Goal: Information Seeking & Learning: Learn about a topic

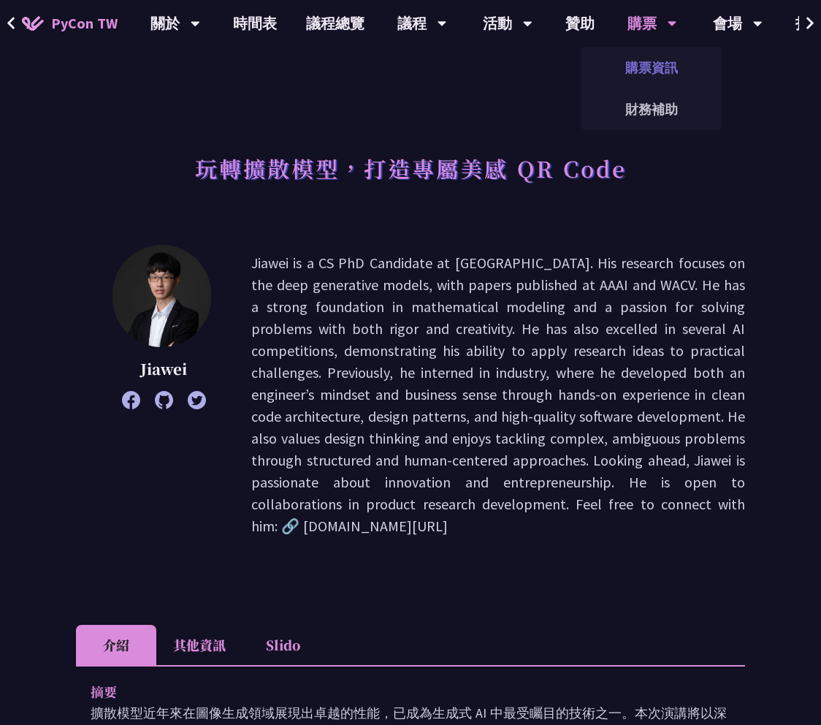
click at [644, 75] on link "購票資訊" at bounding box center [652, 67] width 140 height 34
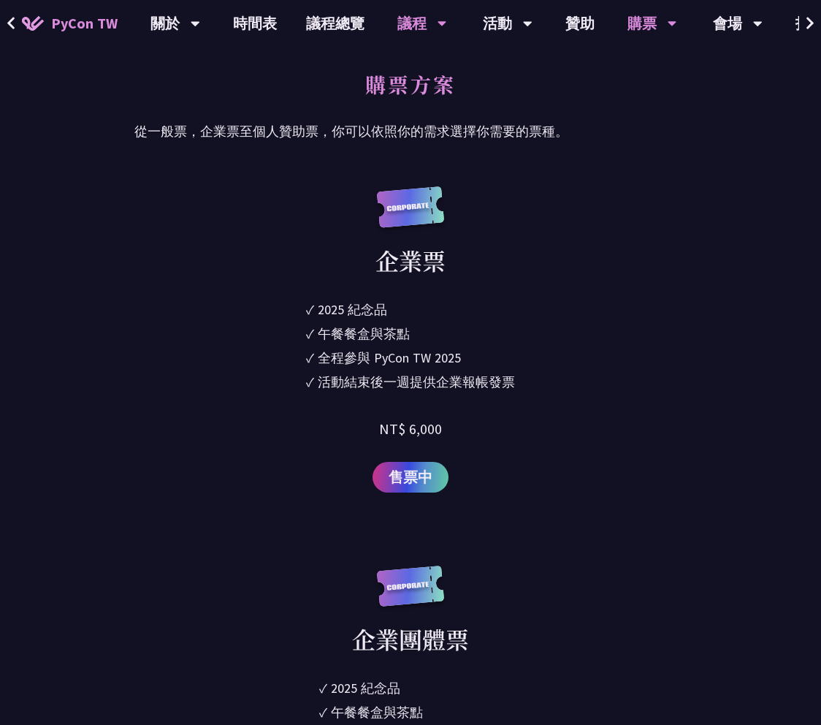
scroll to position [634, 0]
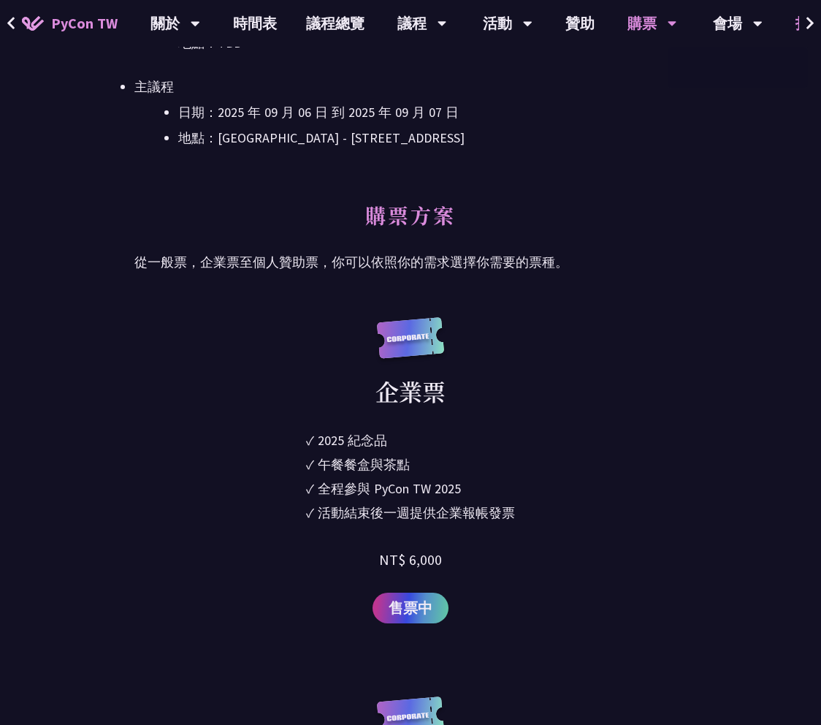
click at [794, 18] on link "投稿系統" at bounding box center [825, 23] width 88 height 47
click at [809, 25] on icon at bounding box center [810, 23] width 7 height 12
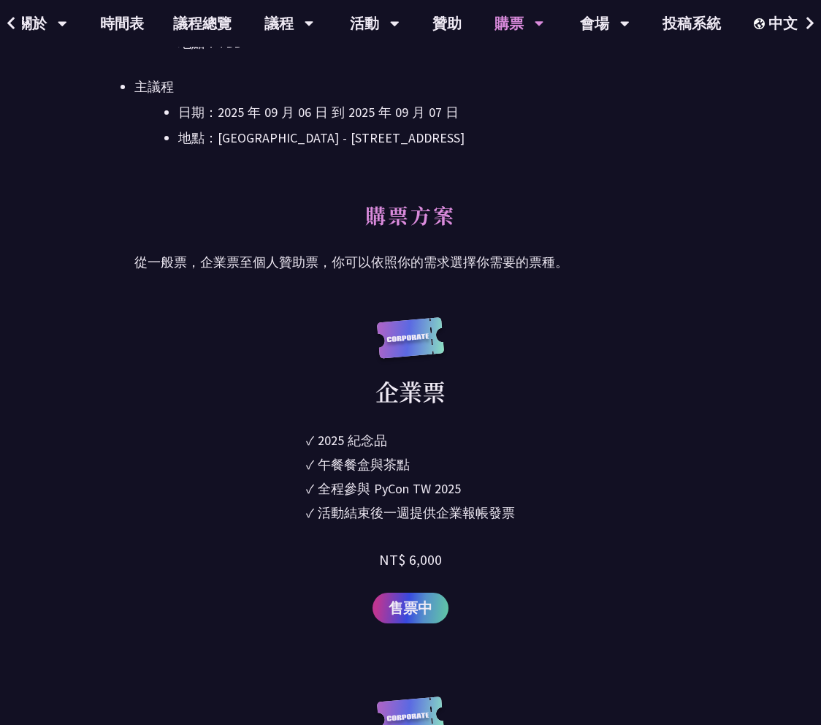
scroll to position [0, 146]
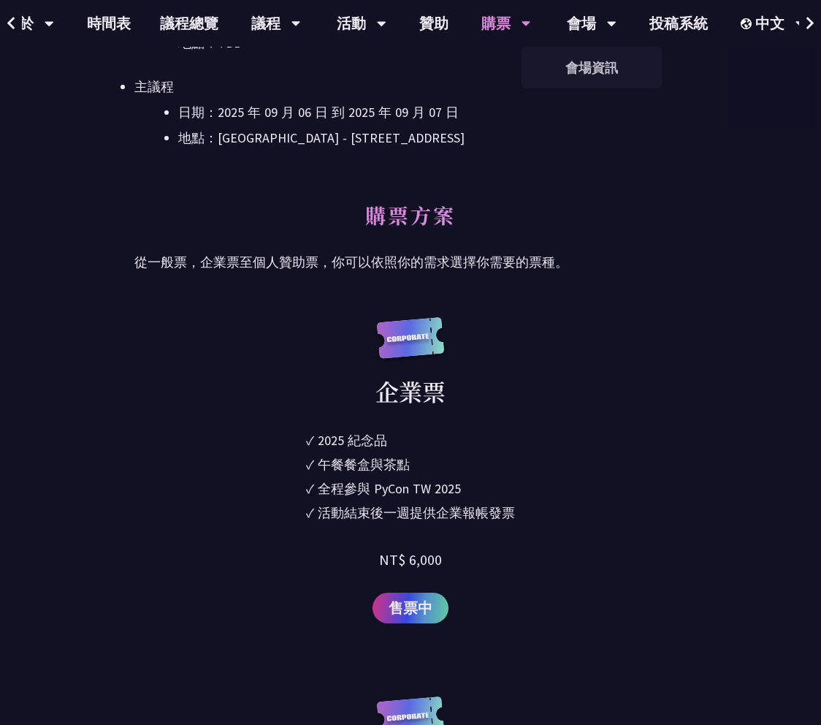
click at [594, 106] on li "日期：2025 年 09 月 06 日 到 2025 年 09 月 07 日" at bounding box center [432, 113] width 509 height 22
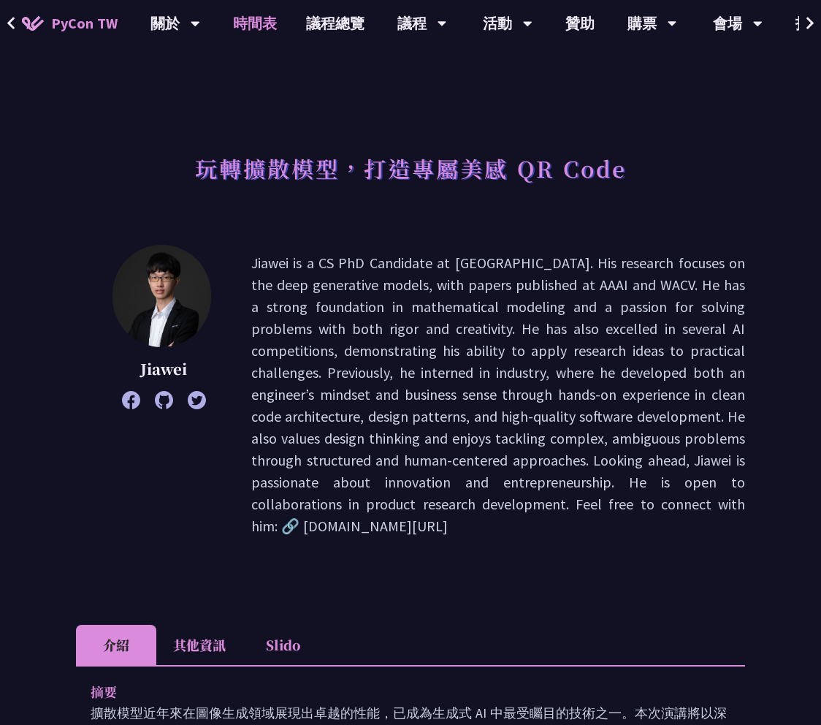
click at [257, 20] on link "時間表" at bounding box center [254, 23] width 73 height 47
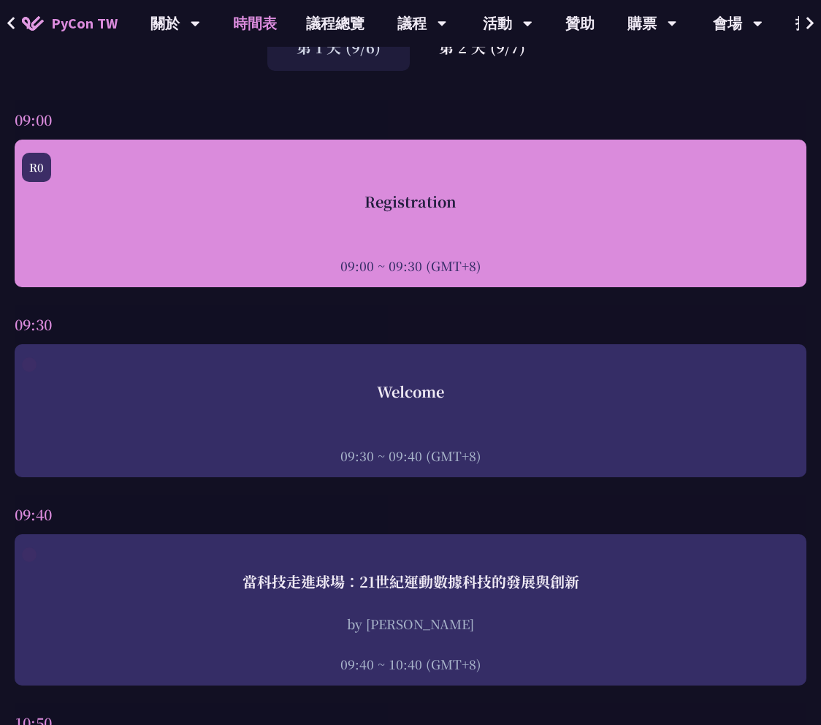
scroll to position [109, 0]
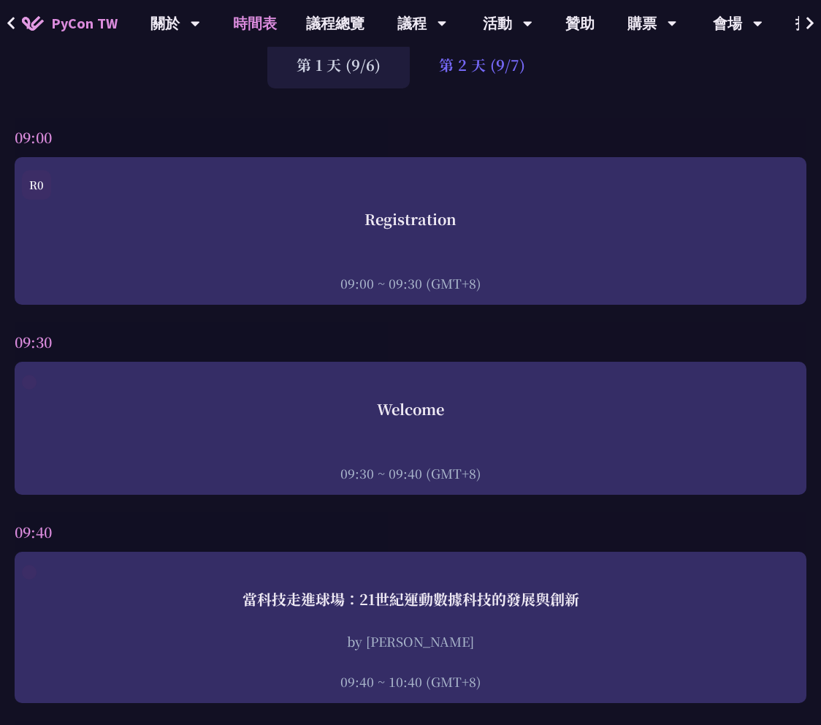
click at [463, 73] on div "第 2 天 (9/7)" at bounding box center [482, 64] width 145 height 47
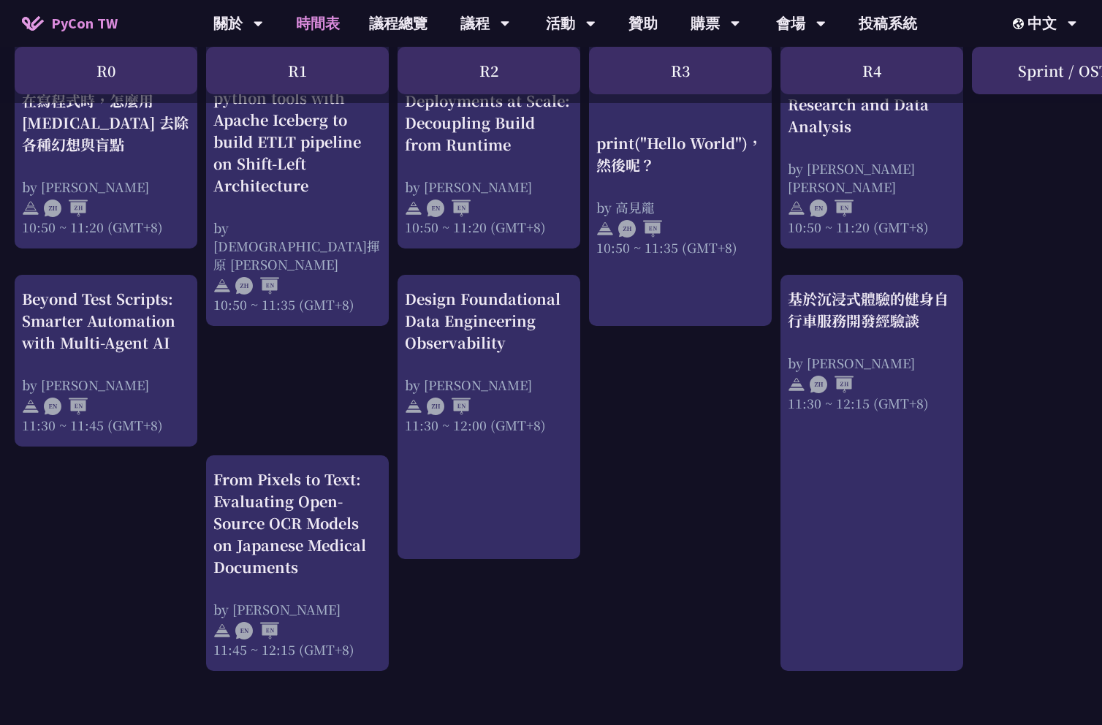
scroll to position [698, 0]
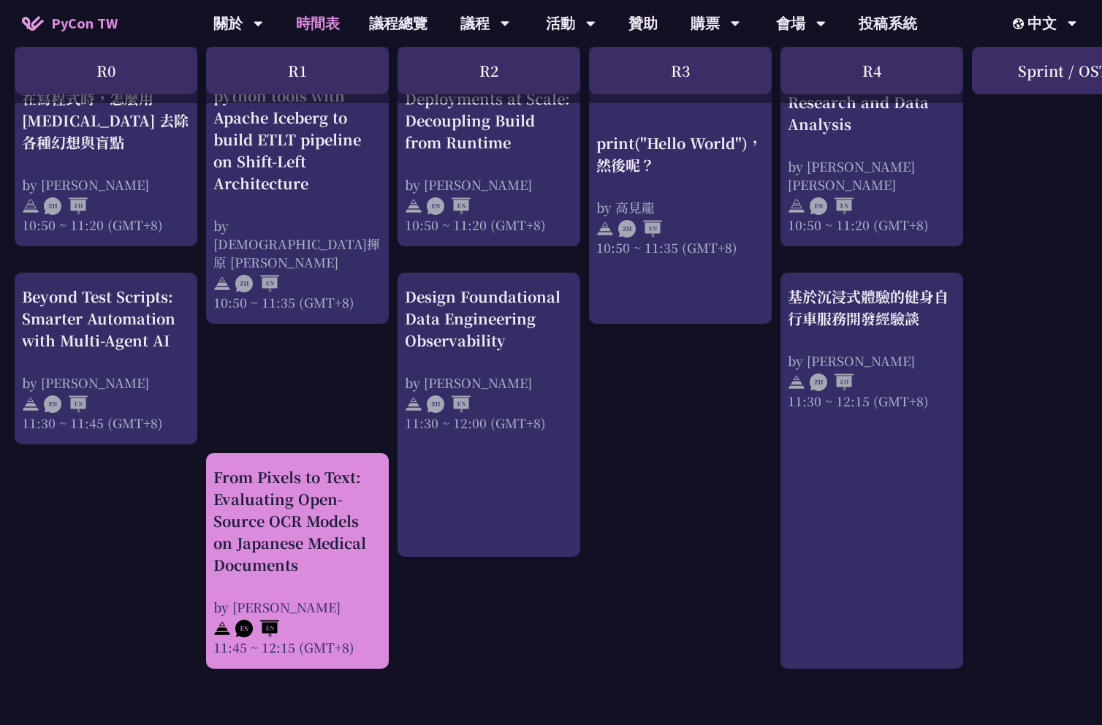
click at [318, 513] on div "From Pixels to Text: Evaluating Open-Source OCR Models on Japanese Medical Docu…" at bounding box center [297, 521] width 168 height 110
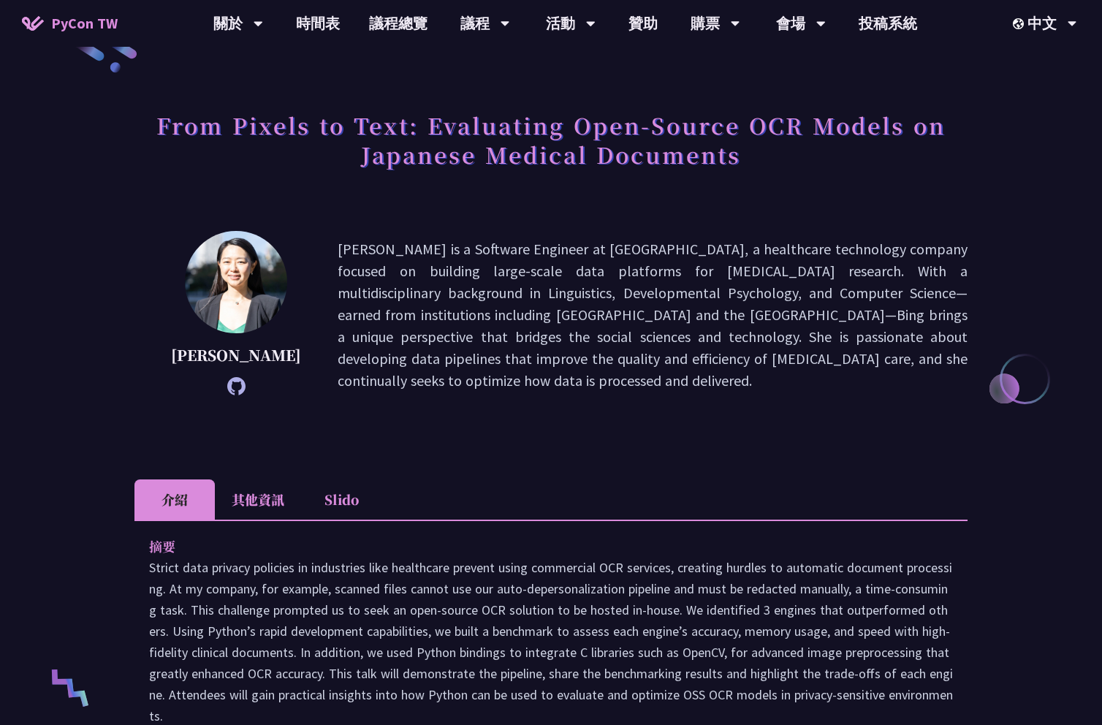
scroll to position [11, 0]
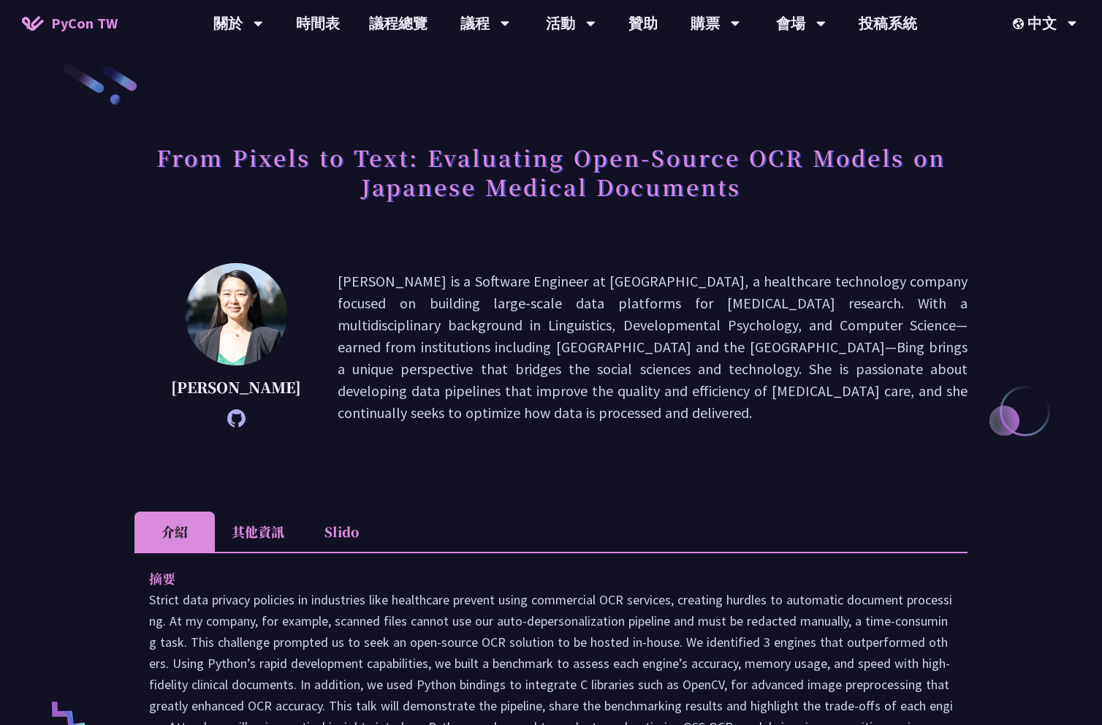
click at [227, 424] on icon at bounding box center [236, 418] width 18 height 18
click at [711, 339] on p "[PERSON_NAME] is a Software Engineer at [GEOGRAPHIC_DATA], a healthcare technol…" at bounding box center [653, 346] width 630 height 153
click at [734, 370] on p "[PERSON_NAME] is a Software Engineer at [GEOGRAPHIC_DATA], a healthcare technol…" at bounding box center [653, 346] width 630 height 153
drag, startPoint x: 311, startPoint y: 284, endPoint x: 373, endPoint y: 284, distance: 61.4
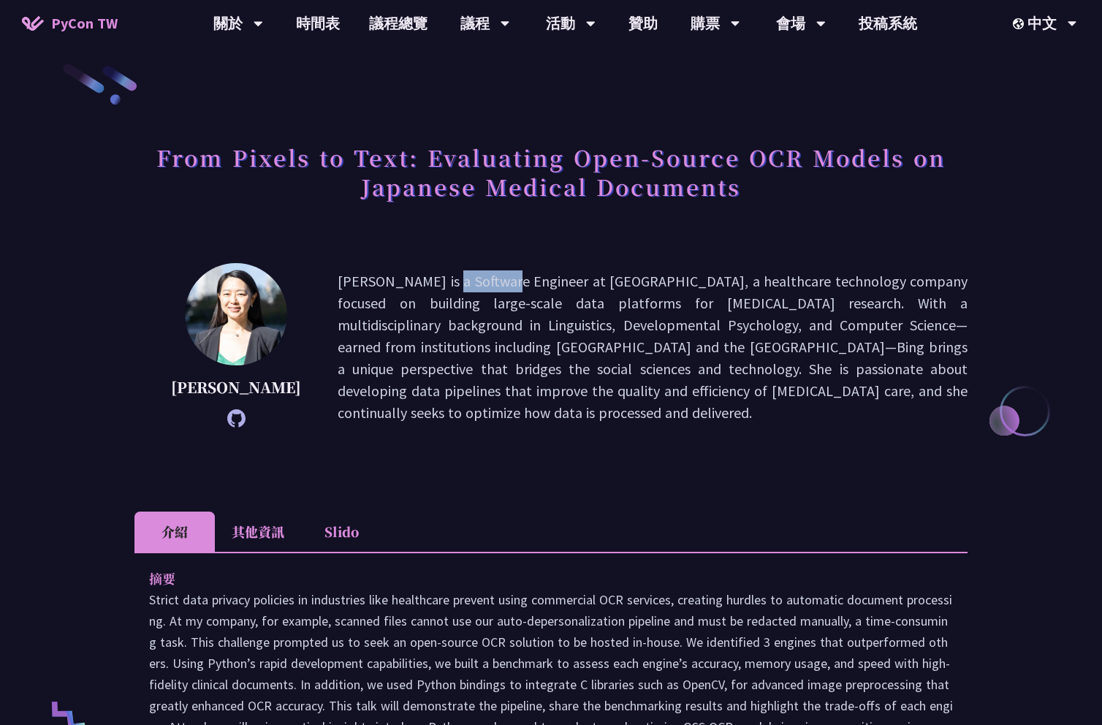
click at [373, 284] on p "[PERSON_NAME] is a Software Engineer at [GEOGRAPHIC_DATA], a healthcare technol…" at bounding box center [653, 346] width 630 height 153
copy p "[PERSON_NAME]"
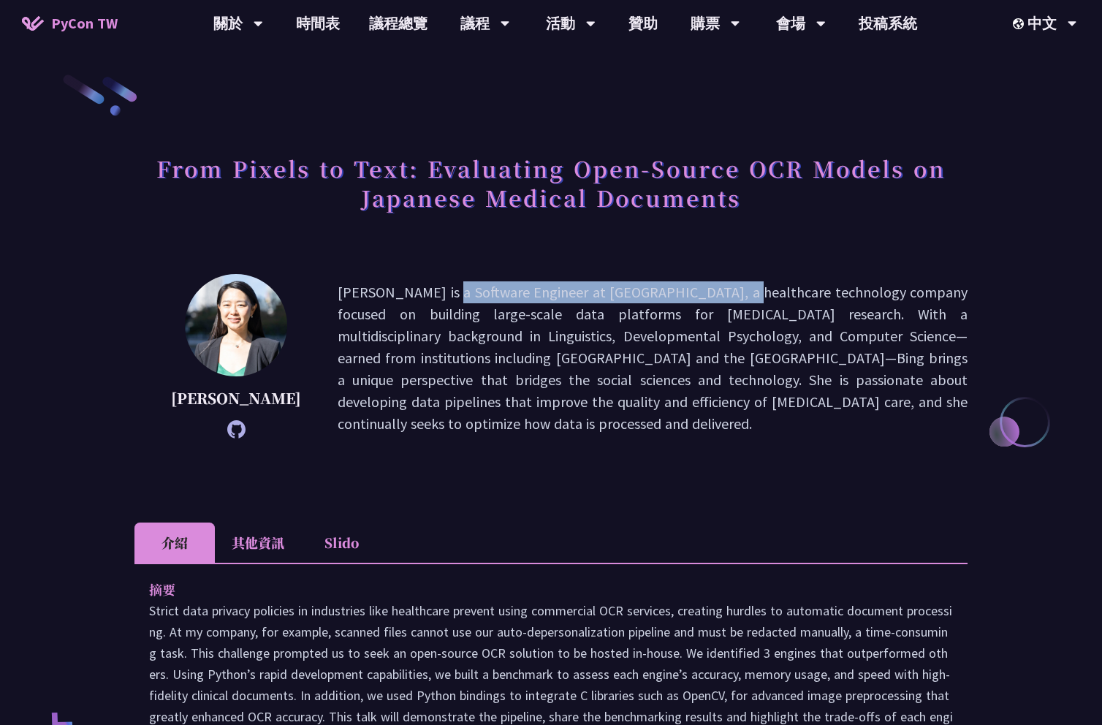
drag, startPoint x: 306, startPoint y: 293, endPoint x: 584, endPoint y: 291, distance: 277.7
click at [584, 291] on div "[PERSON_NAME] is a Software Engineer at [GEOGRAPHIC_DATA], a healthcare technol…" at bounding box center [550, 358] width 833 height 168
copy p "[PERSON_NAME] is a Software Engineer at [GEOGRAPHIC_DATA]"
click at [613, 346] on p "[PERSON_NAME] is a Software Engineer at [GEOGRAPHIC_DATA], a healthcare technol…" at bounding box center [653, 357] width 630 height 153
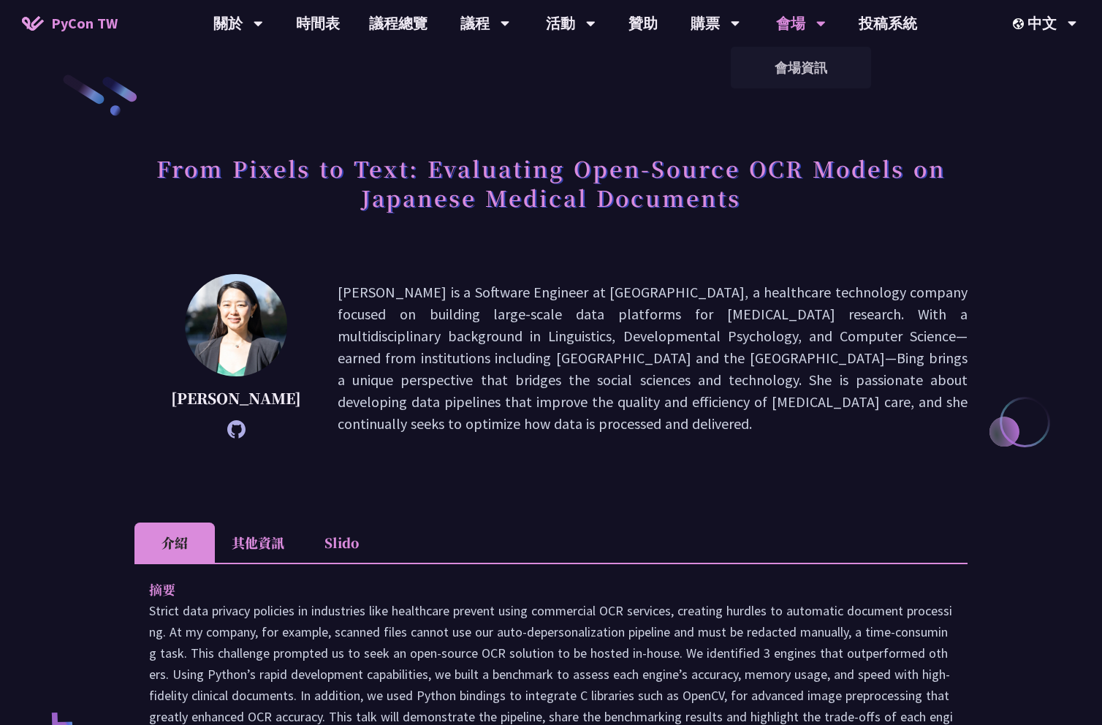
click at [263, 26] on div "會場" at bounding box center [238, 23] width 50 height 47
click at [802, 75] on link "會場資訊" at bounding box center [801, 67] width 140 height 34
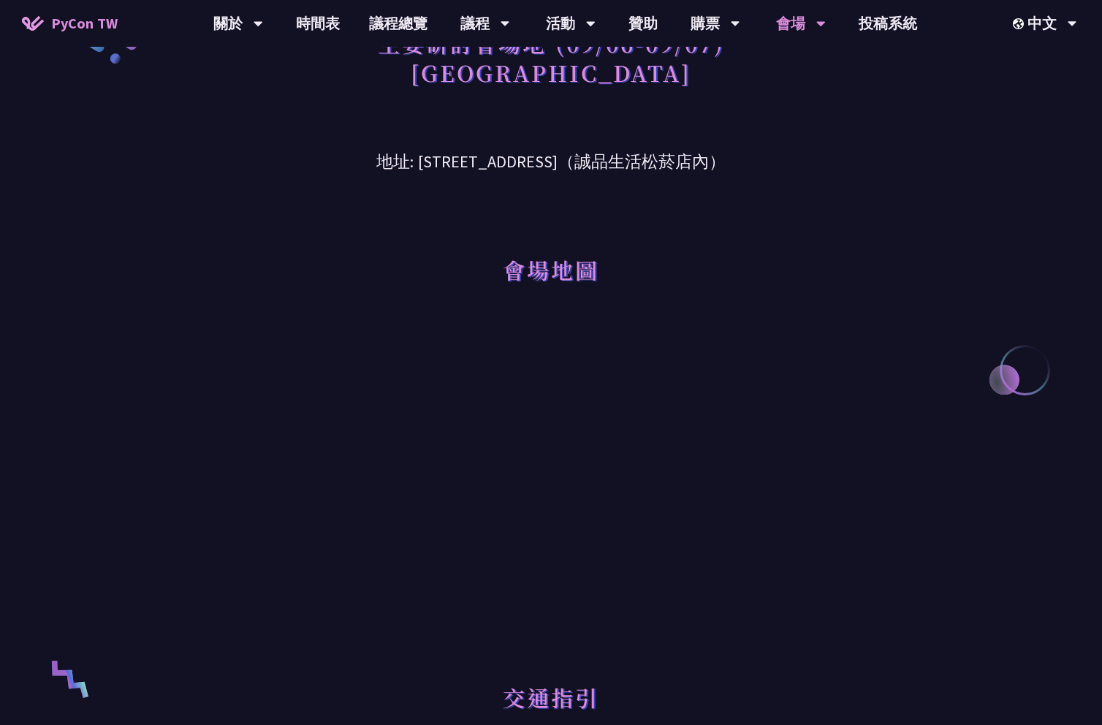
scroll to position [53, 0]
click at [837, 302] on div "會場地圖" at bounding box center [551, 248] width 760 height 150
